Goal: Task Accomplishment & Management: Manage account settings

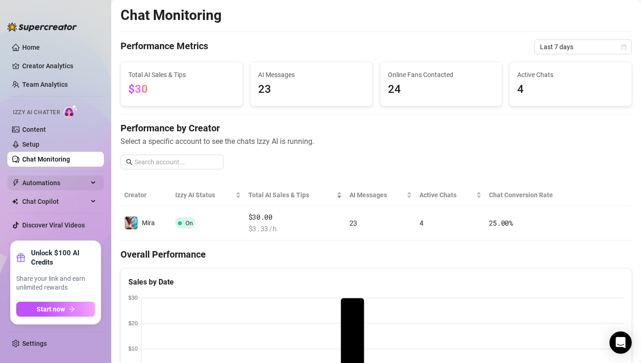
click at [88, 186] on div "Automations" at bounding box center [55, 182] width 96 height 15
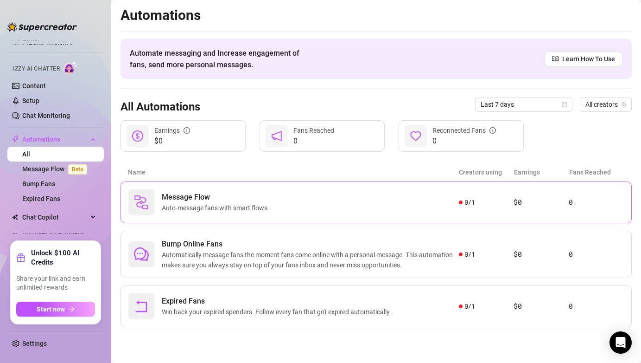
click at [311, 198] on div "Message Flow Auto-message fans with smart flows." at bounding box center [293, 202] width 331 height 26
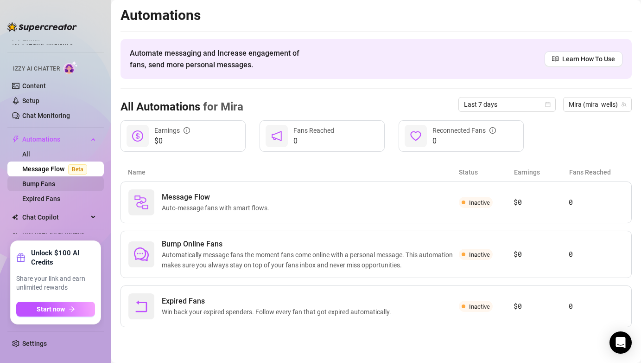
click at [55, 180] on link "Bump Fans" at bounding box center [38, 183] width 33 height 7
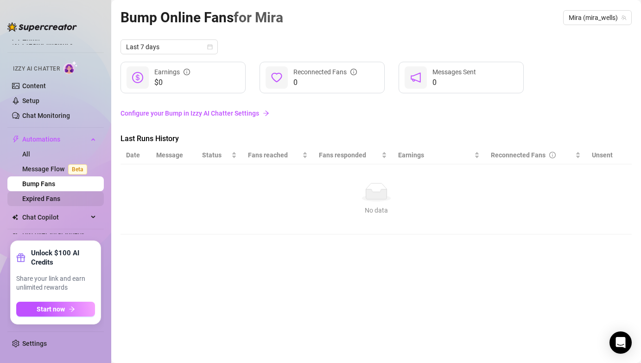
click at [60, 201] on link "Expired Fans" at bounding box center [41, 198] width 38 height 7
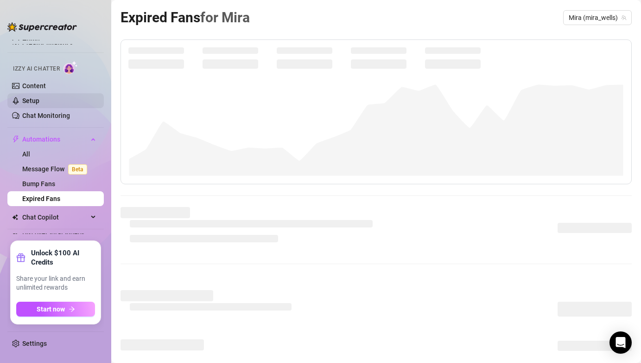
click at [39, 101] on link "Setup" at bounding box center [30, 100] width 17 height 7
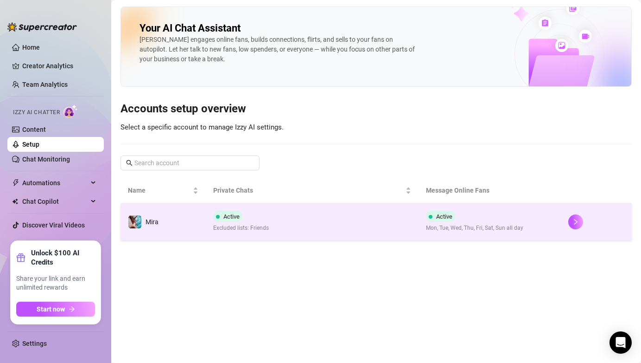
click at [324, 223] on td "Active Excluded lists: Friends" at bounding box center [312, 221] width 213 height 37
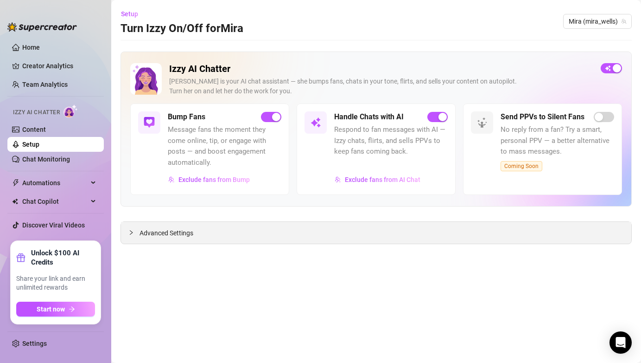
click at [185, 236] on span "Advanced Settings" at bounding box center [167, 233] width 54 height 10
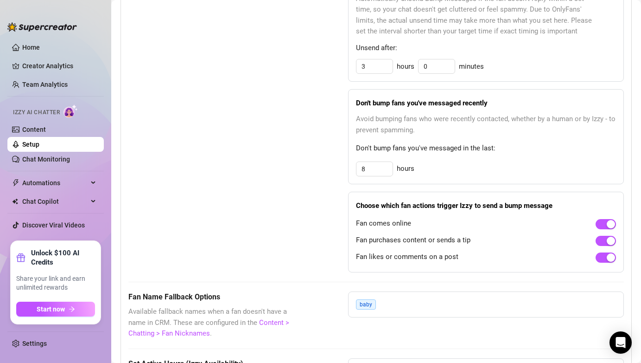
scroll to position [516, 0]
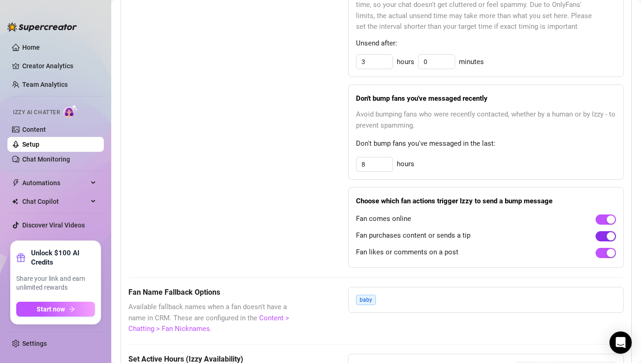
click at [602, 237] on span "button" at bounding box center [606, 236] width 20 height 10
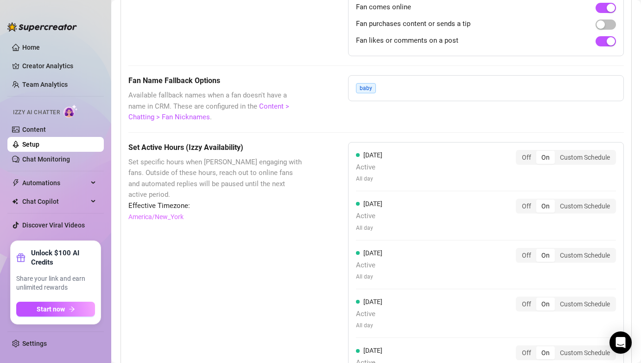
scroll to position [744, 0]
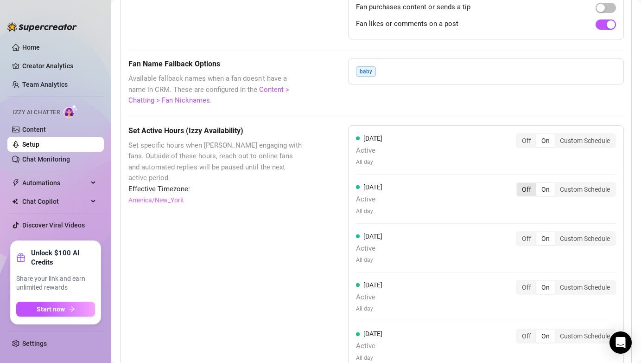
click at [528, 191] on div "Off" at bounding box center [526, 189] width 19 height 13
click at [519, 184] on input "Off" at bounding box center [519, 184] width 0 height 0
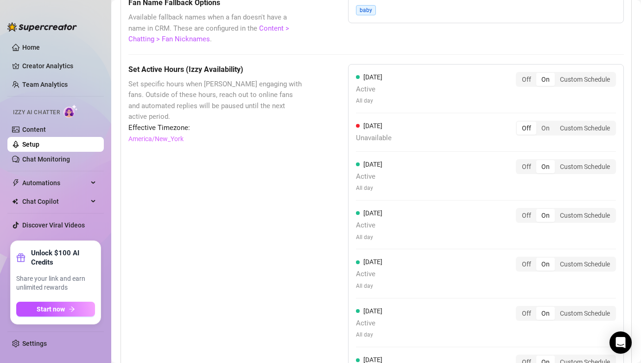
scroll to position [817, 0]
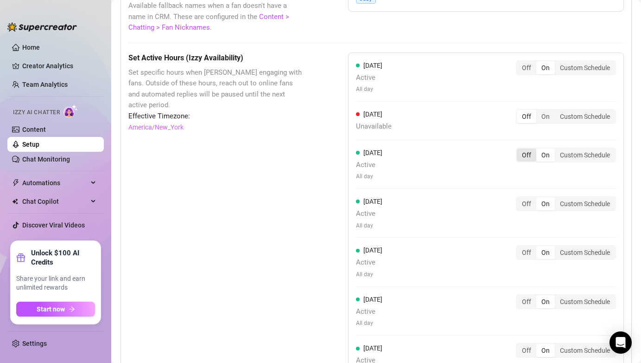
click at [524, 159] on div "Off" at bounding box center [526, 154] width 19 height 13
click at [519, 150] on input "Off" at bounding box center [519, 150] width 0 height 0
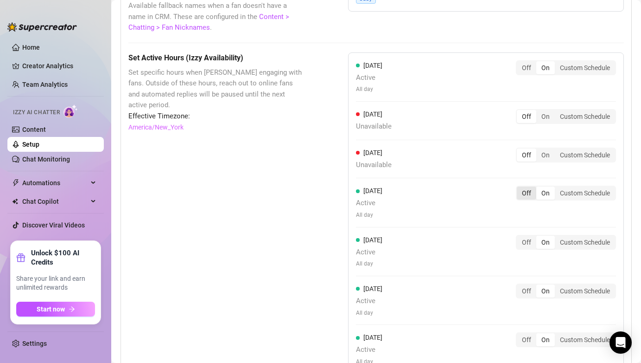
click at [528, 194] on div "Off" at bounding box center [526, 192] width 19 height 13
click at [519, 188] on input "Off" at bounding box center [519, 188] width 0 height 0
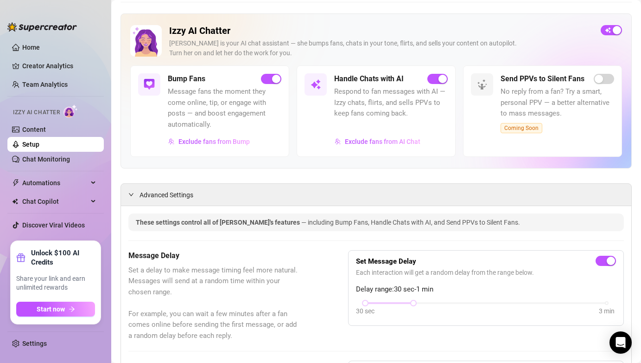
scroll to position [0, 0]
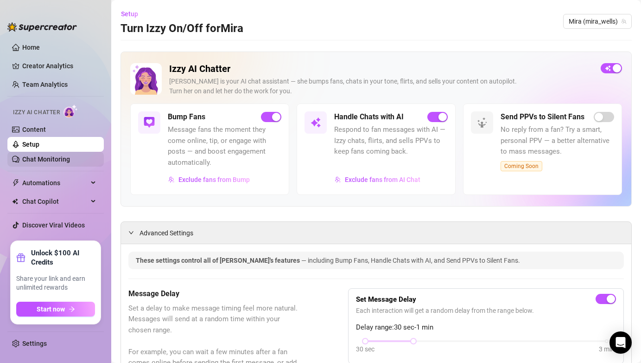
click at [65, 160] on link "Chat Monitoring" at bounding box center [46, 158] width 48 height 7
